Goal: Book appointment/travel/reservation

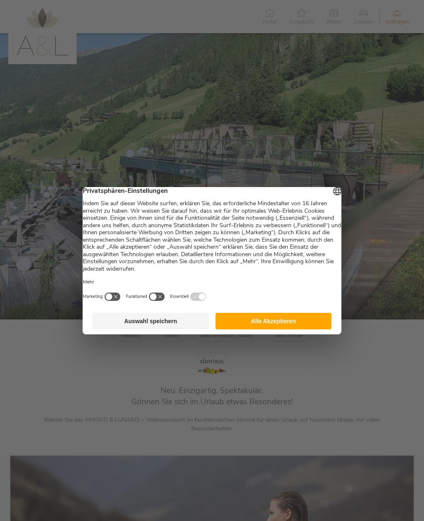
click at [295, 329] on button "Alle Akzeptieren" at bounding box center [273, 321] width 116 height 17
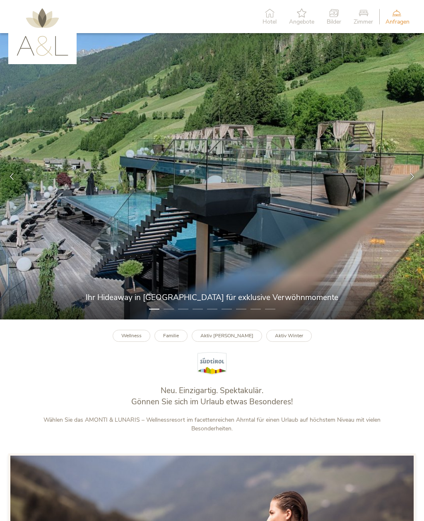
click at [267, 14] on icon at bounding box center [269, 12] width 14 height 9
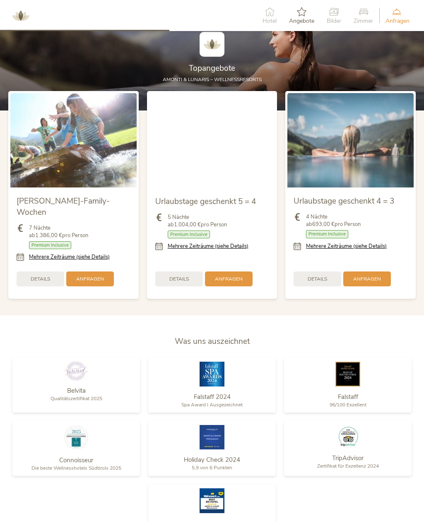
scroll to position [847, 0]
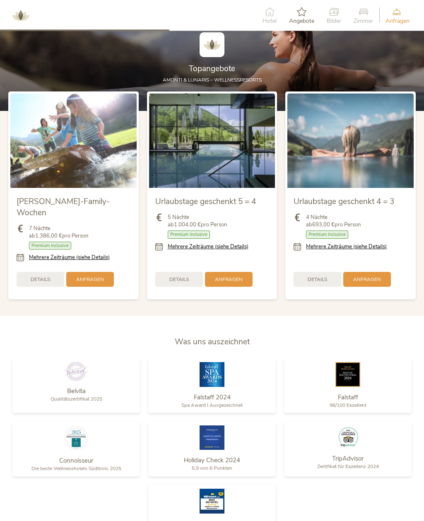
click at [372, 251] on link "Mehrere Zeiträume (siehe Details)" at bounding box center [346, 246] width 81 height 7
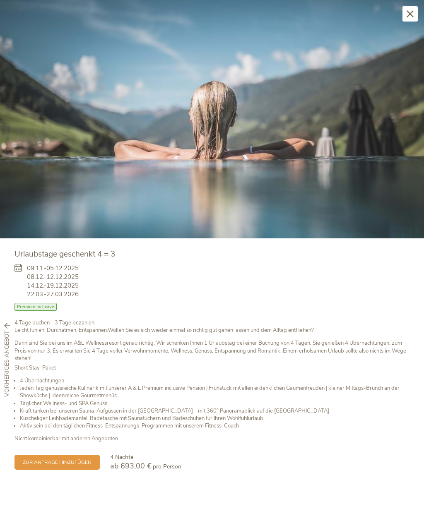
click at [409, 17] on icon at bounding box center [410, 13] width 7 height 7
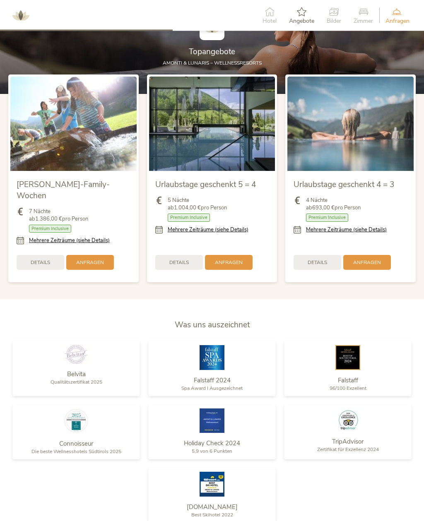
scroll to position [865, 0]
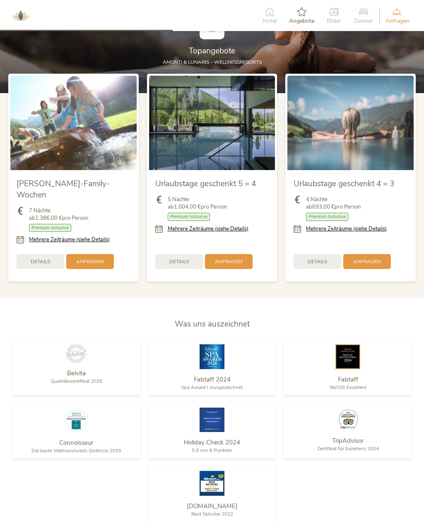
click at [229, 233] on link "Mehrere Zeiträume (siehe Details)" at bounding box center [208, 228] width 81 height 7
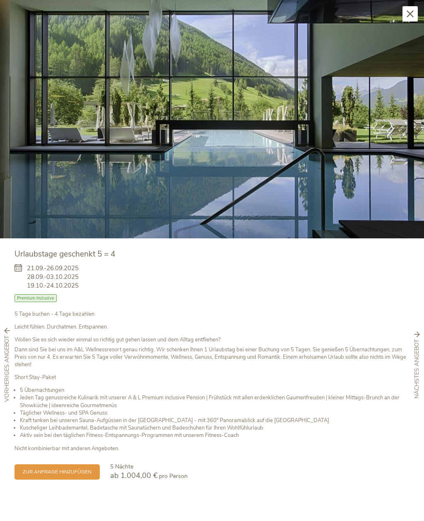
click at [406, 21] on div "Schließen" at bounding box center [409, 13] width 15 height 15
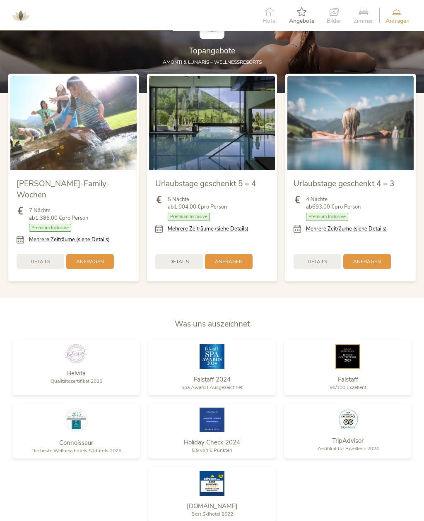
click at [46, 243] on link "Mehrere Zeiträume (siehe Details)" at bounding box center [69, 239] width 81 height 7
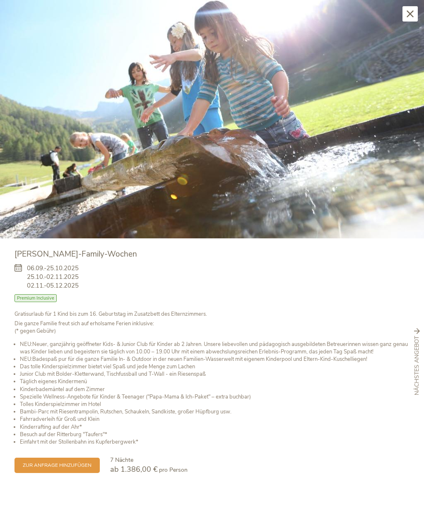
click at [407, 16] on icon at bounding box center [410, 13] width 7 height 7
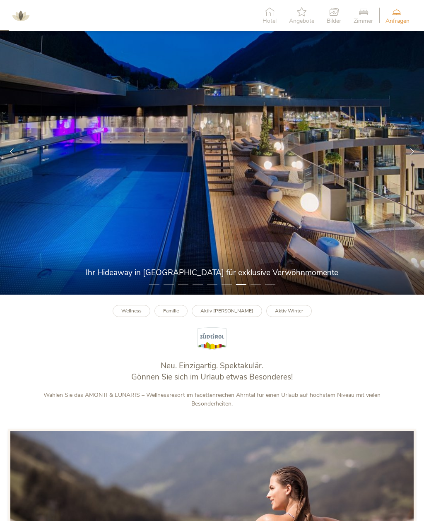
scroll to position [0, 0]
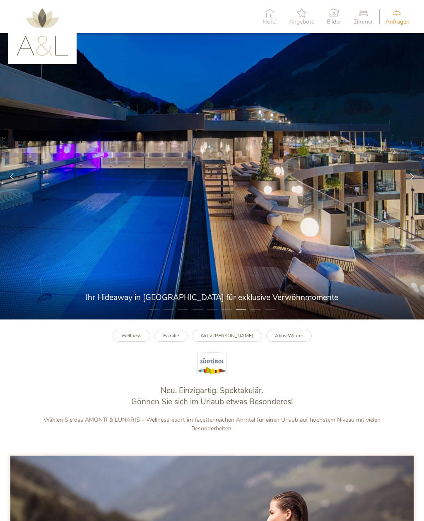
click at [289, 339] on b "Aktiv Winter" at bounding box center [289, 335] width 28 height 7
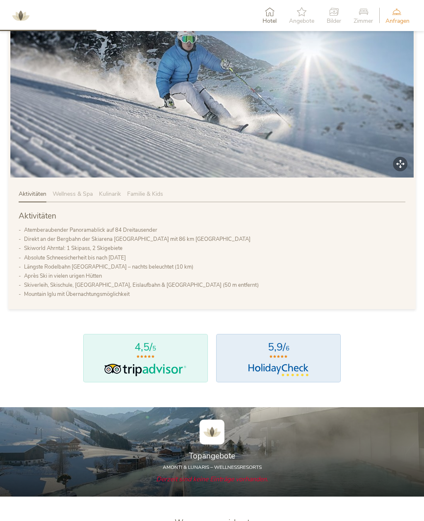
click at [405, 12] on icon at bounding box center [396, 11] width 22 height 9
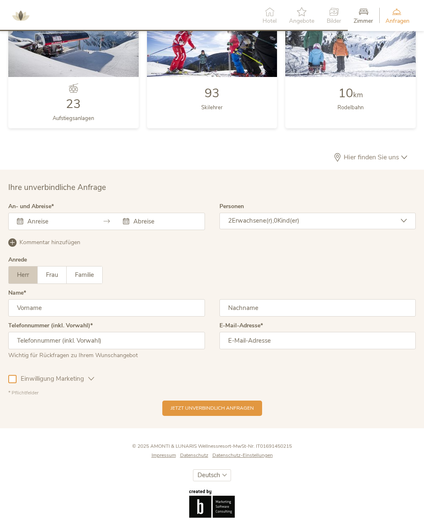
scroll to position [1969, 0]
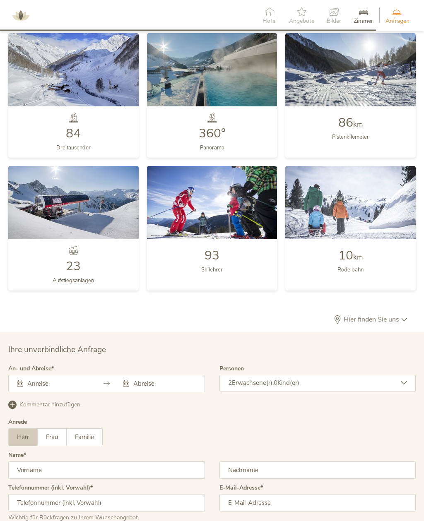
click at [366, 18] on span "Zimmer" at bounding box center [363, 21] width 19 height 6
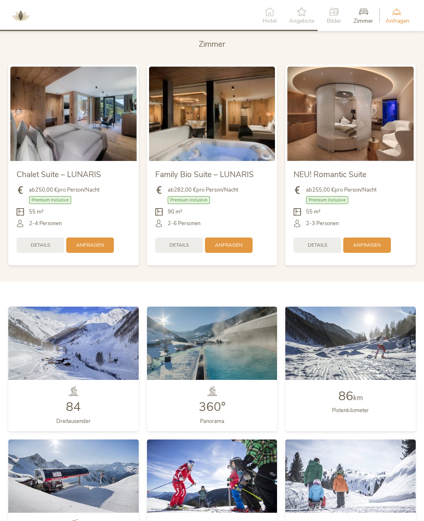
scroll to position [1468, 0]
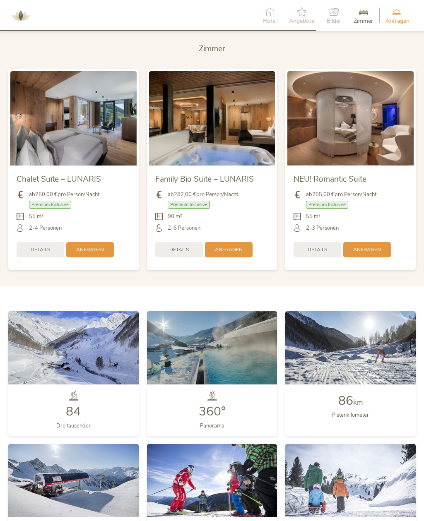
click at [325, 253] on span "Details" at bounding box center [317, 249] width 19 height 7
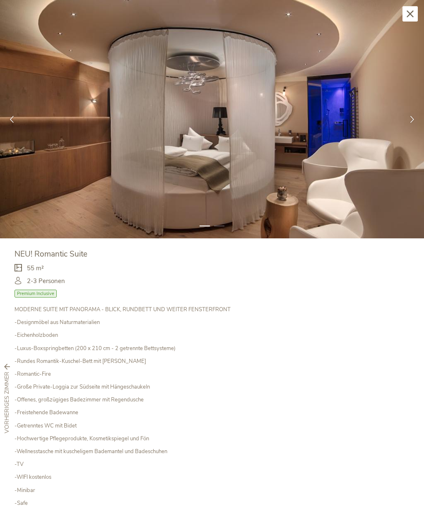
click at [409, 99] on img at bounding box center [212, 119] width 424 height 238
click at [410, 131] on img at bounding box center [212, 119] width 424 height 238
click at [410, 123] on div at bounding box center [412, 120] width 24 height 24
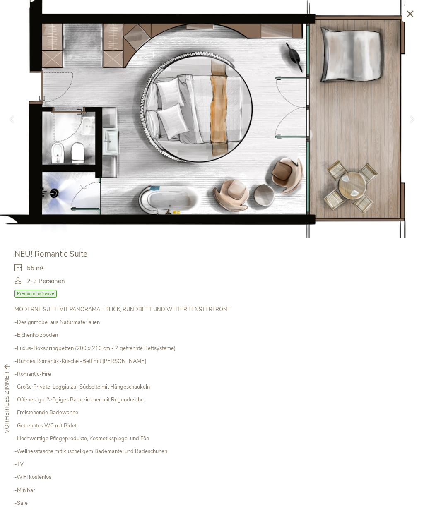
click at [412, 127] on div at bounding box center [412, 120] width 24 height 24
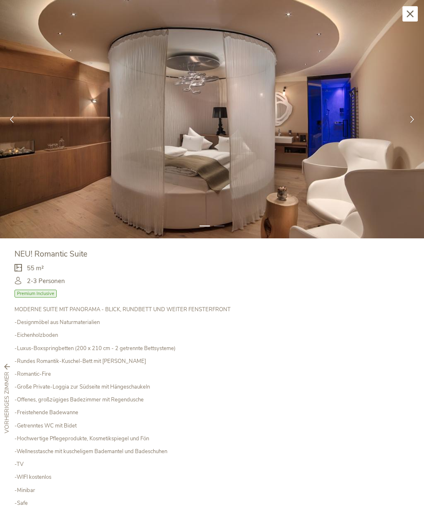
click at [409, 118] on icon at bounding box center [412, 119] width 7 height 7
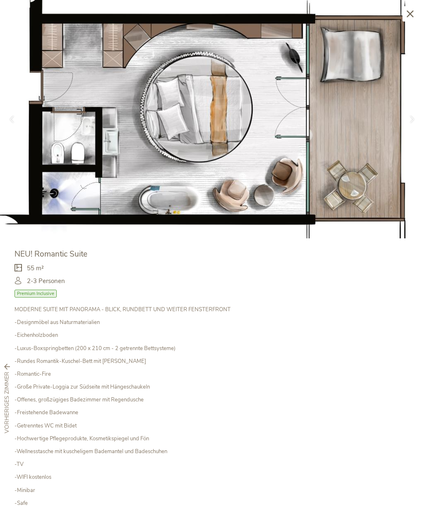
click at [406, 123] on div at bounding box center [412, 120] width 24 height 24
click at [411, 116] on icon at bounding box center [412, 119] width 7 height 7
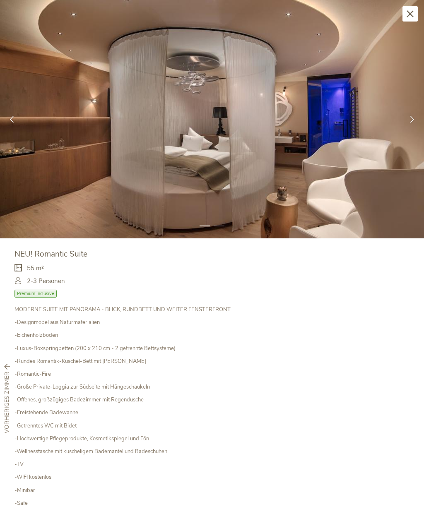
click at [411, 119] on icon at bounding box center [412, 119] width 7 height 7
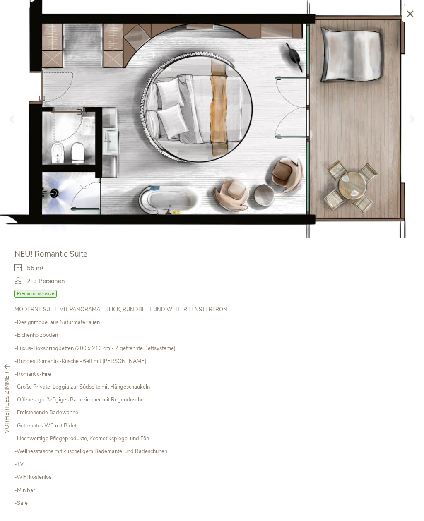
click at [410, 124] on div at bounding box center [412, 120] width 24 height 24
click at [412, 118] on icon at bounding box center [412, 119] width 7 height 7
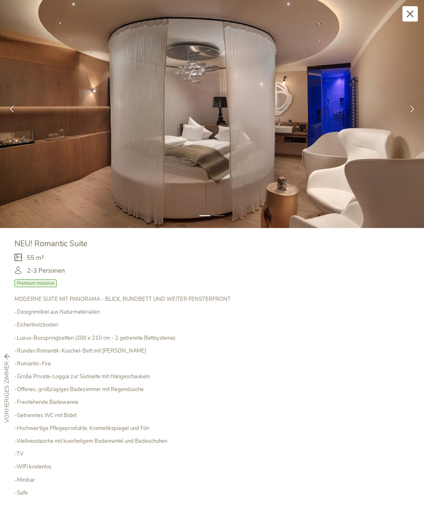
scroll to position [10, 0]
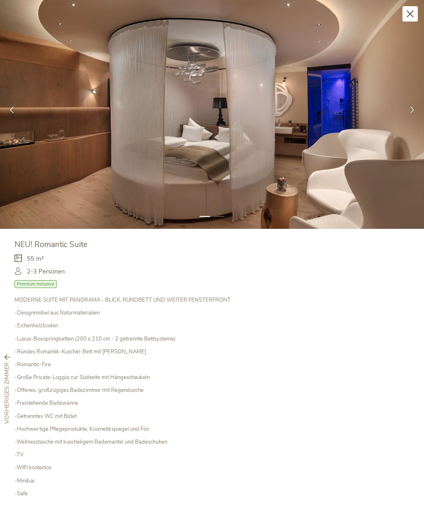
click at [403, 21] on div "Schließen" at bounding box center [409, 13] width 15 height 15
